Goal: Use online tool/utility: Utilize a website feature to perform a specific function

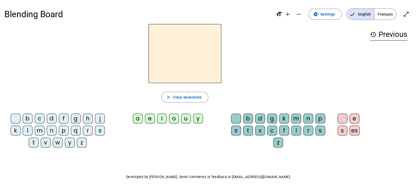
click at [387, 11] on span "Français" at bounding box center [386, 14] width 22 height 11
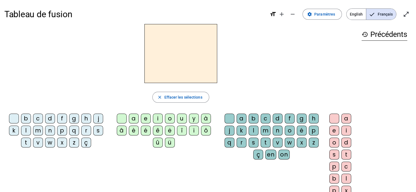
click at [27, 143] on div "t" at bounding box center [26, 143] width 10 height 10
click at [147, 117] on div "e" at bounding box center [146, 119] width 10 height 10
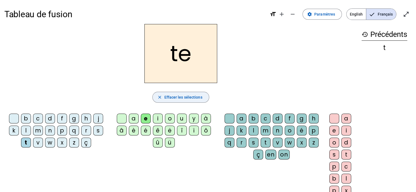
click at [183, 98] on span "Effacer les sélections" at bounding box center [183, 97] width 38 height 7
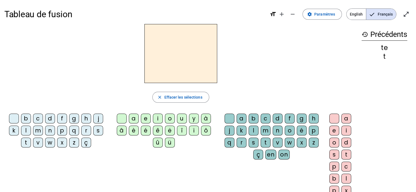
click at [49, 118] on div "d" at bounding box center [50, 119] width 10 height 10
click at [148, 118] on div "e" at bounding box center [146, 119] width 10 height 10
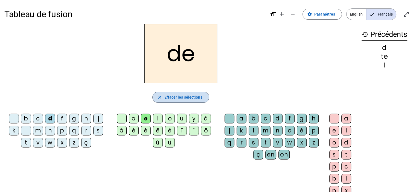
click at [180, 98] on span "Effacer les sélections" at bounding box center [183, 97] width 38 height 7
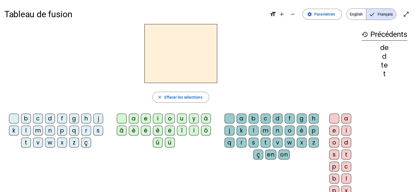
click at [266, 129] on div "m" at bounding box center [266, 131] width 10 height 10
click at [146, 119] on div "e" at bounding box center [146, 119] width 10 height 10
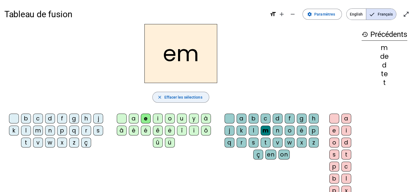
click at [172, 96] on span "Effacer les sélections" at bounding box center [183, 97] width 38 height 7
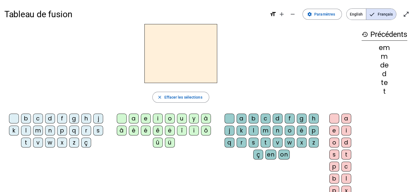
click at [38, 132] on div "m" at bounding box center [38, 131] width 10 height 10
click at [145, 118] on div "e" at bounding box center [146, 119] width 10 height 10
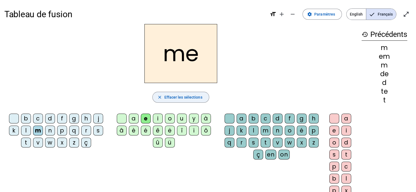
click at [175, 94] on span "Effacer les sélections" at bounding box center [183, 97] width 38 height 7
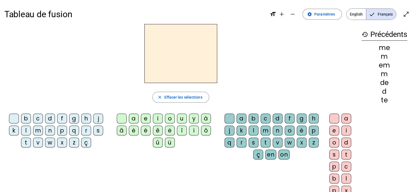
click at [38, 131] on div "m" at bounding box center [38, 131] width 10 height 10
click at [133, 119] on div "a" at bounding box center [134, 119] width 10 height 10
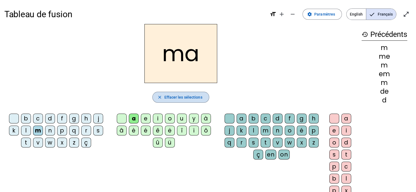
click at [185, 96] on span "Effacer les sélections" at bounding box center [183, 97] width 38 height 7
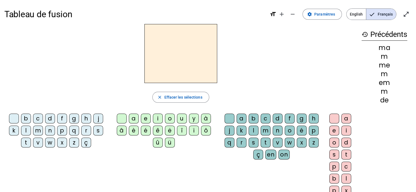
click at [39, 130] on div "m" at bounding box center [38, 131] width 10 height 10
click at [132, 118] on div "a" at bounding box center [134, 119] width 10 height 10
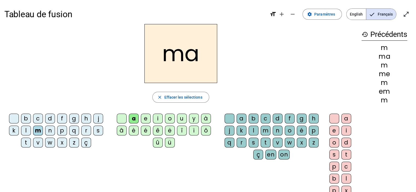
click at [27, 132] on div "l" at bounding box center [26, 131] width 10 height 10
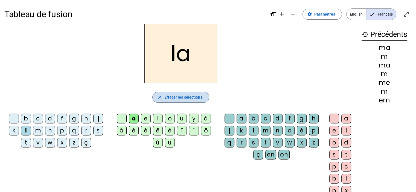
click at [183, 97] on span "Effacer les sélections" at bounding box center [183, 97] width 38 height 7
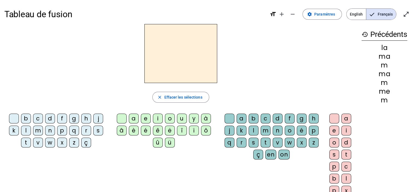
click at [38, 129] on div "m" at bounding box center [38, 131] width 10 height 10
click at [133, 118] on div "a" at bounding box center [134, 119] width 10 height 10
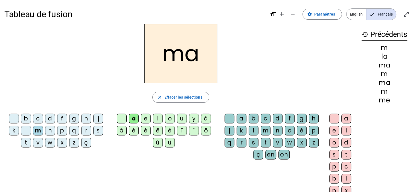
click at [254, 129] on div "l" at bounding box center [254, 131] width 10 height 10
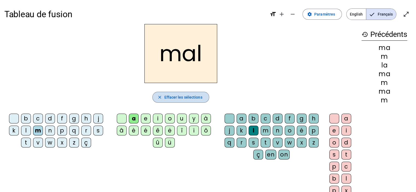
click at [174, 97] on span "Effacer les sélections" at bounding box center [183, 97] width 38 height 7
